Goal: Information Seeking & Learning: Find specific fact

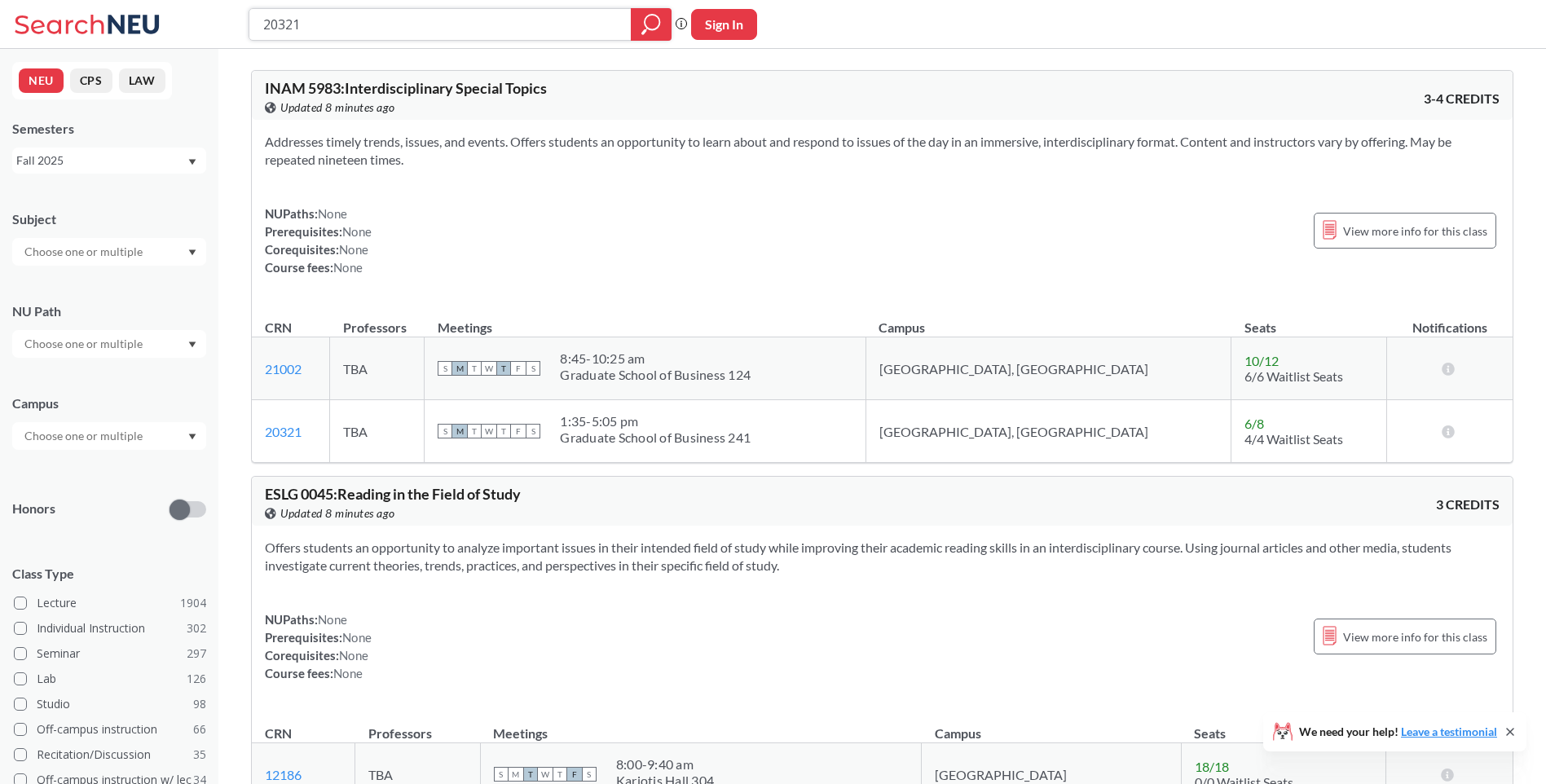
drag, startPoint x: 346, startPoint y: 13, endPoint x: 400, endPoint y: 22, distance: 54.7
click at [347, 13] on input "20321" at bounding box center [440, 24] width 358 height 28
drag, startPoint x: 404, startPoint y: 22, endPoint x: -3, endPoint y: -6, distance: 408.0
click at [0, 0] on html "20321 Phrase search guarantees the exact search appears in the results. Ex. If …" at bounding box center [773, 392] width 1546 height 784
paste input "17449"
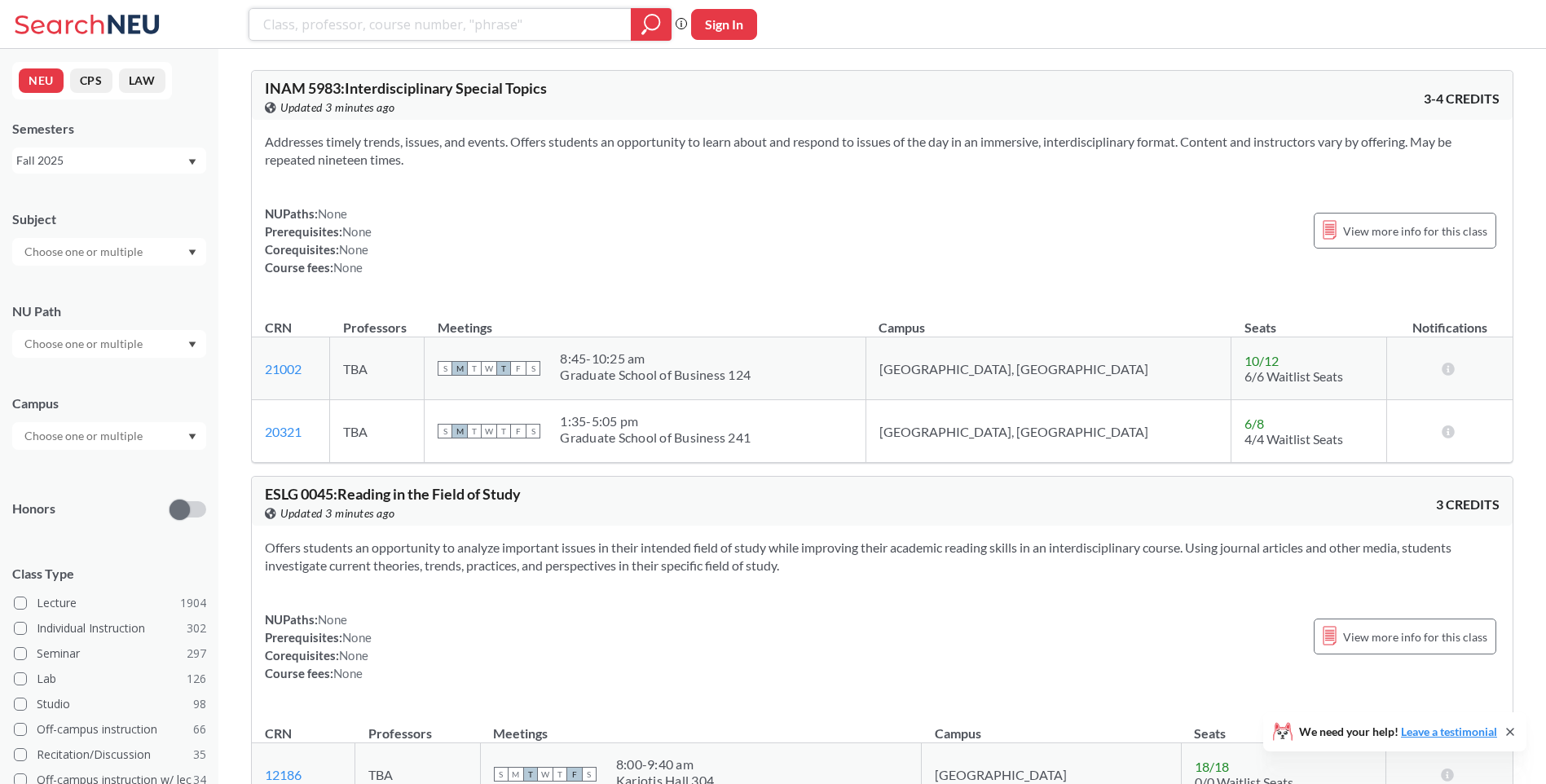
type input "17449"
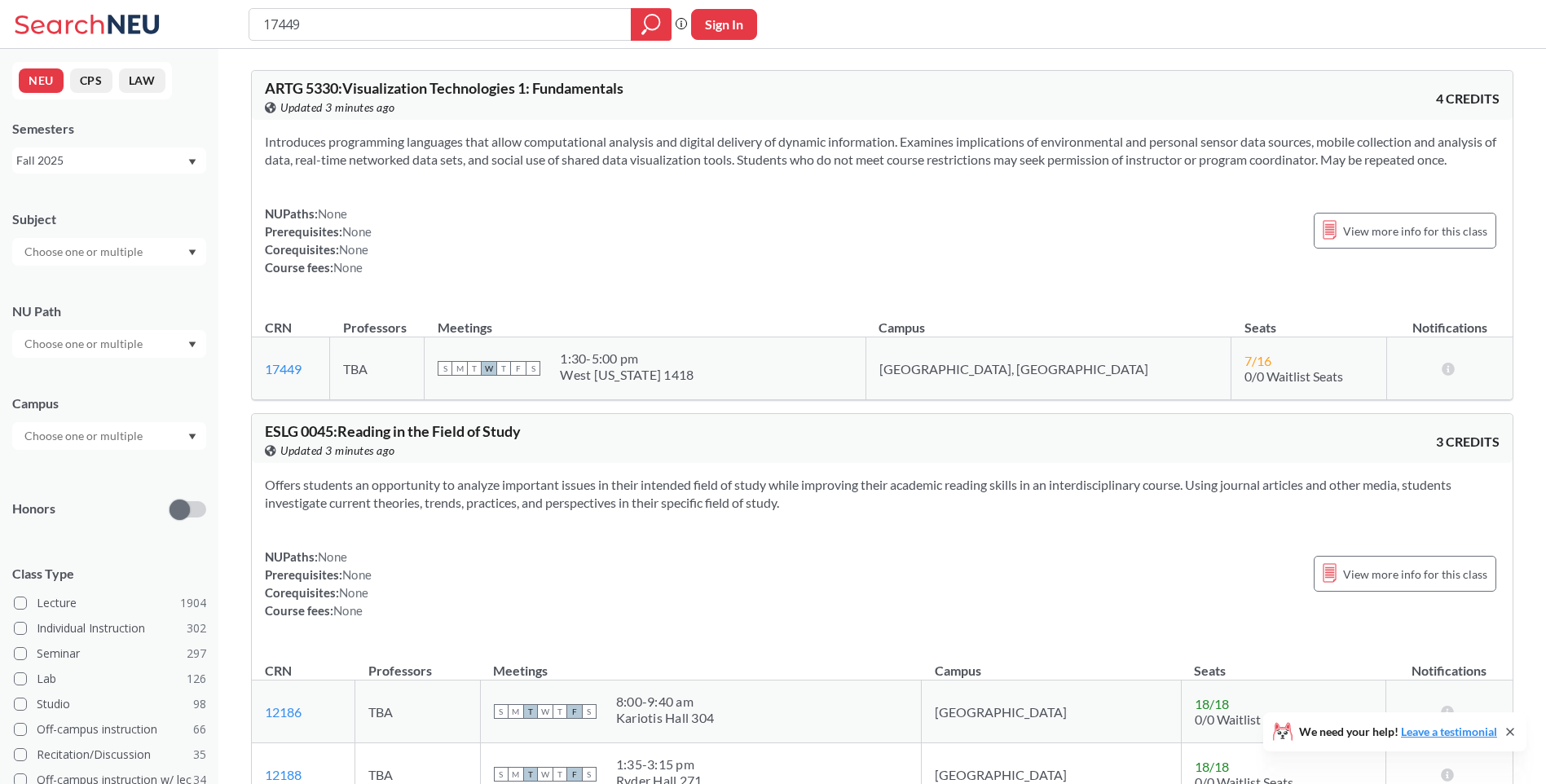
click at [779, 197] on div "Introduces programming languages that allow computational analysis and digital …" at bounding box center [882, 210] width 1261 height 183
drag, startPoint x: 386, startPoint y: 51, endPoint x: 411, endPoint y: 35, distance: 29.7
drag, startPoint x: 414, startPoint y: 29, endPoint x: 435, endPoint y: 24, distance: 21.6
click at [415, 29] on input "17449" at bounding box center [440, 24] width 358 height 28
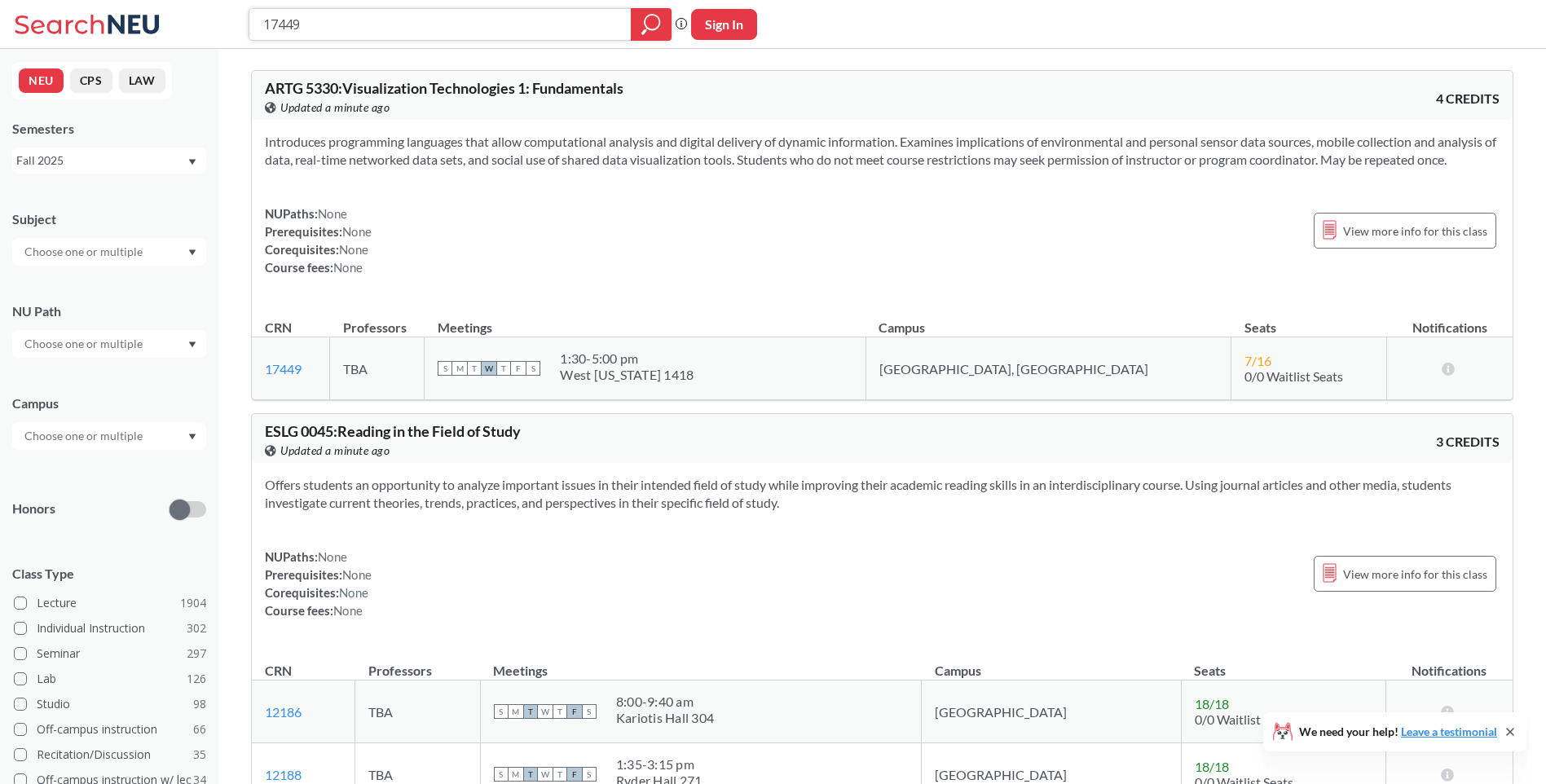
drag, startPoint x: 435, startPoint y: 24, endPoint x: 87, endPoint y: 22, distance: 348.0
click at [79, 22] on div "17449 Phrase search guarantees the exact search appears in the results. Ex. If …" at bounding box center [773, 24] width 1546 height 48
paste input "87"
type input "17487"
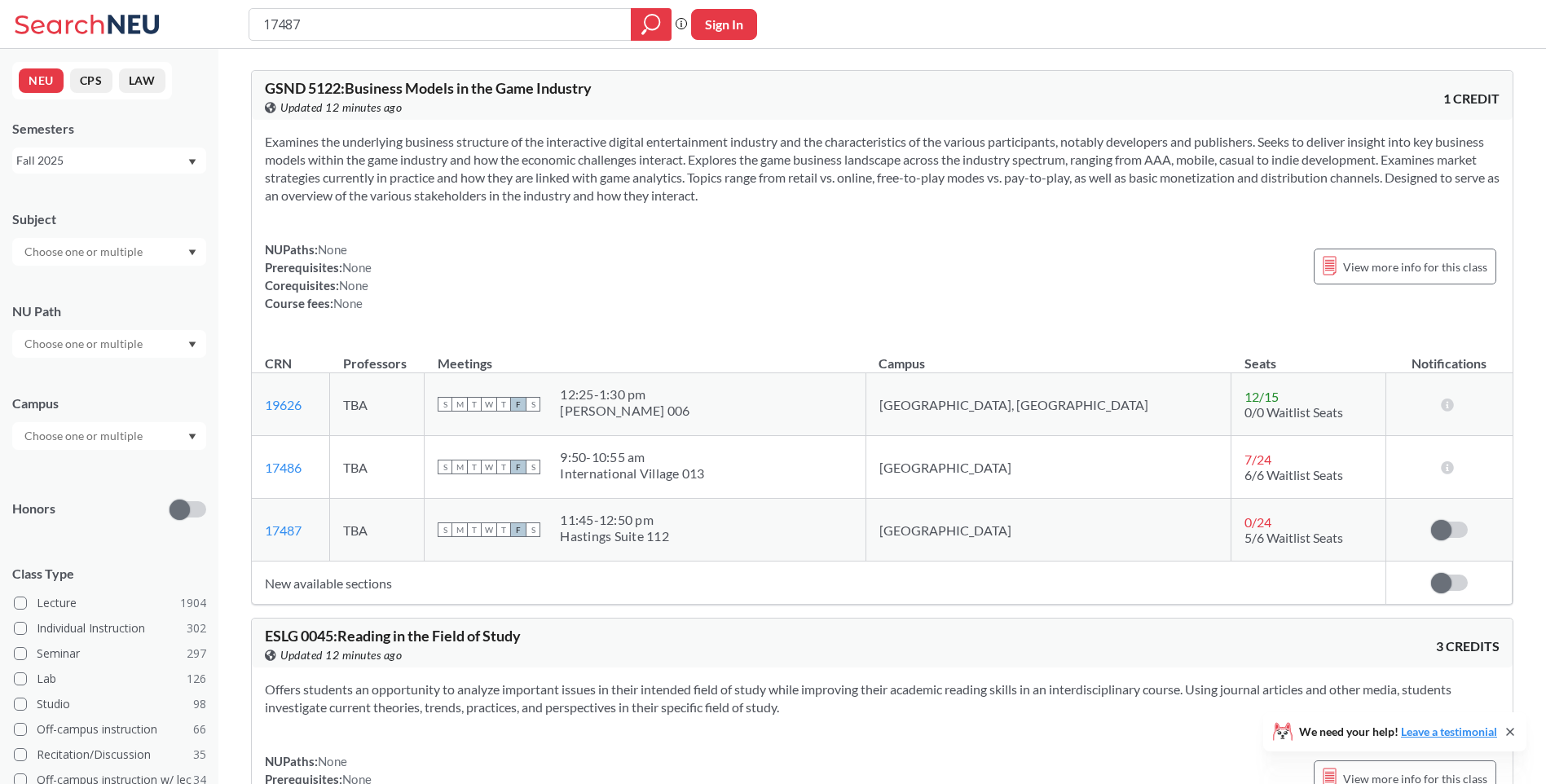
click at [325, 0] on div "17487 Phrase search guarantees the exact search appears in the results. Ex. If …" at bounding box center [773, 24] width 1546 height 48
click at [344, 14] on input "17487" at bounding box center [440, 24] width 358 height 28
drag, startPoint x: 344, startPoint y: 14, endPoint x: 138, endPoint y: 0, distance: 206.5
click at [138, 0] on div "17487 Phrase search guarantees the exact search appears in the results. Ex. If …" at bounding box center [773, 24] width 1546 height 48
type input "20317"
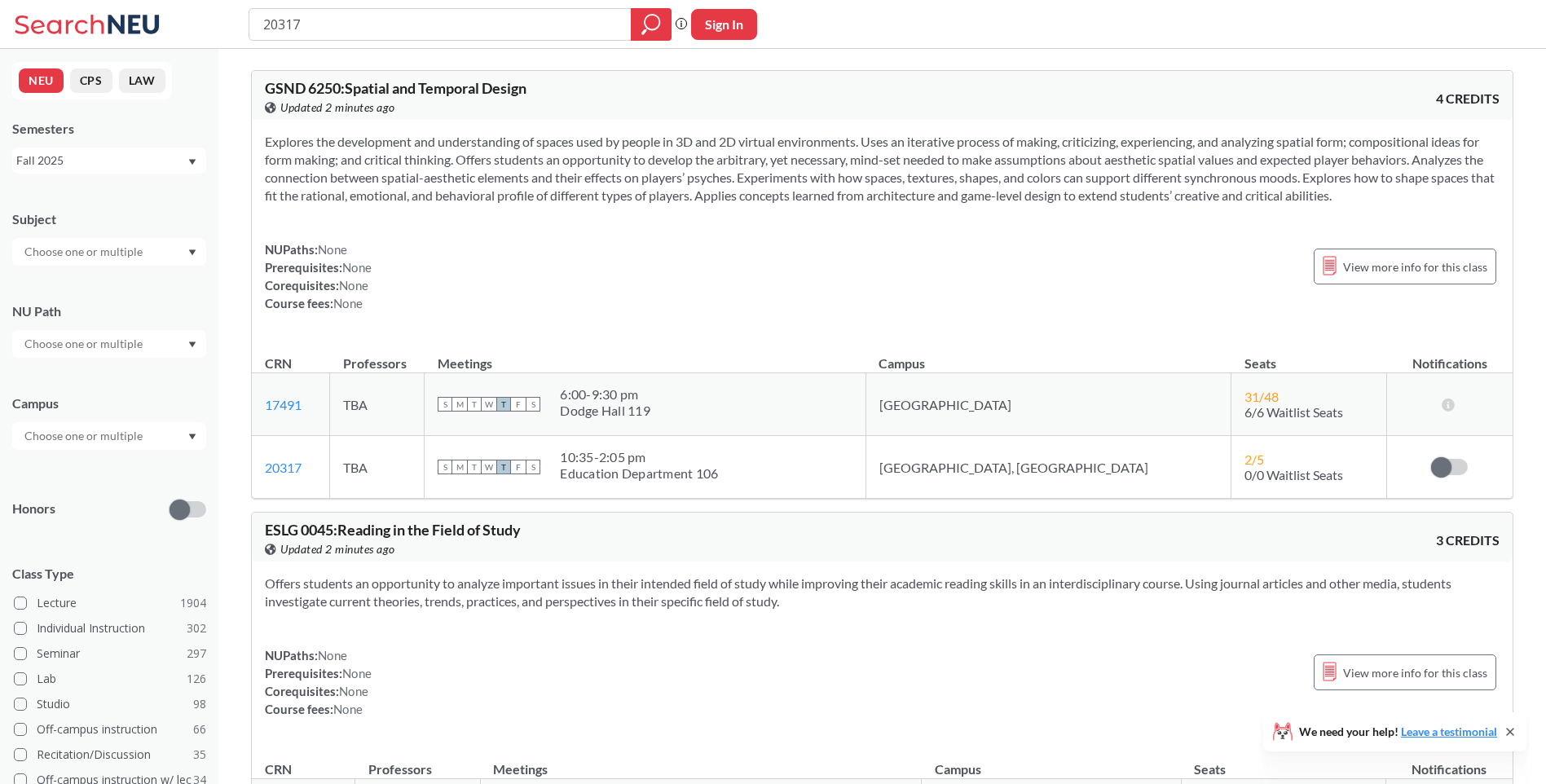
click at [872, 255] on div "NUPaths: None Prerequisites: None Corequisites: None Course fees: None View mor…" at bounding box center [882, 276] width 1234 height 72
